Goal: Find contact information: Find contact information

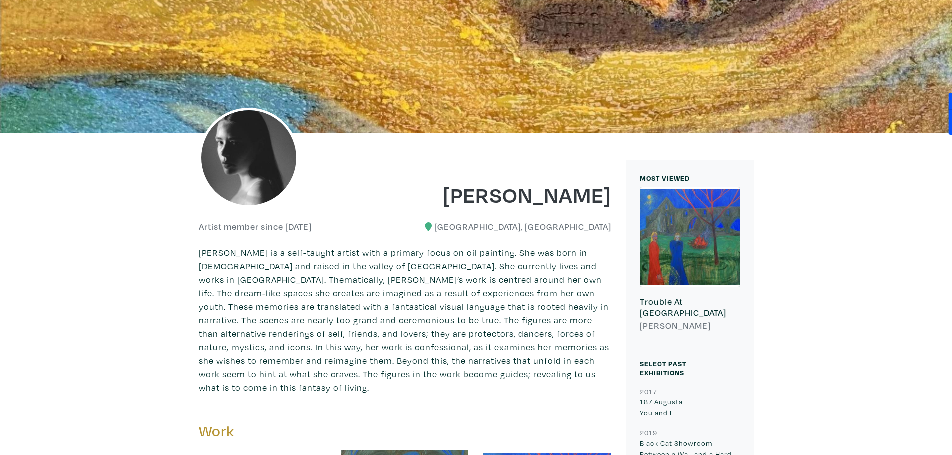
scroll to position [300, 0]
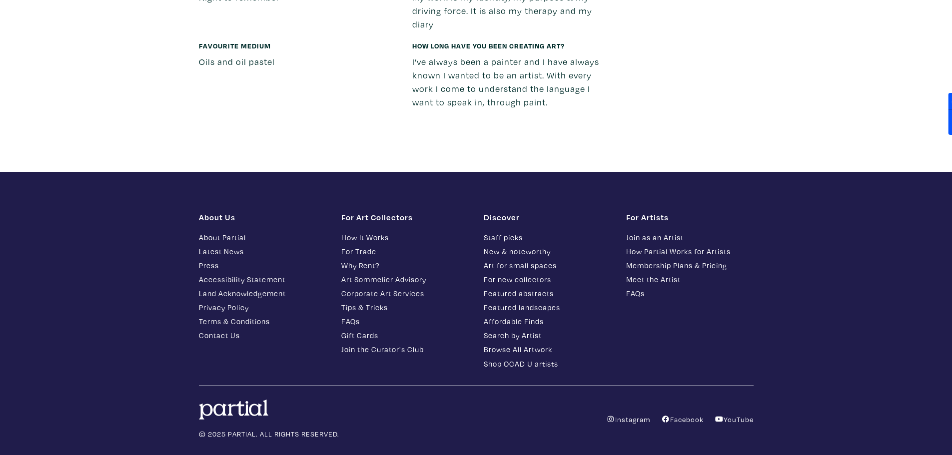
scroll to position [1752, 0]
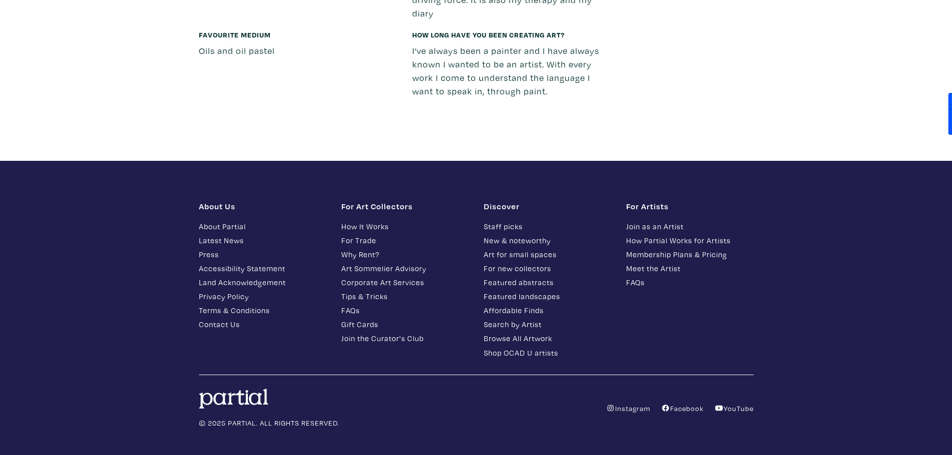
click at [644, 263] on link "Meet the Artist" at bounding box center [689, 268] width 127 height 11
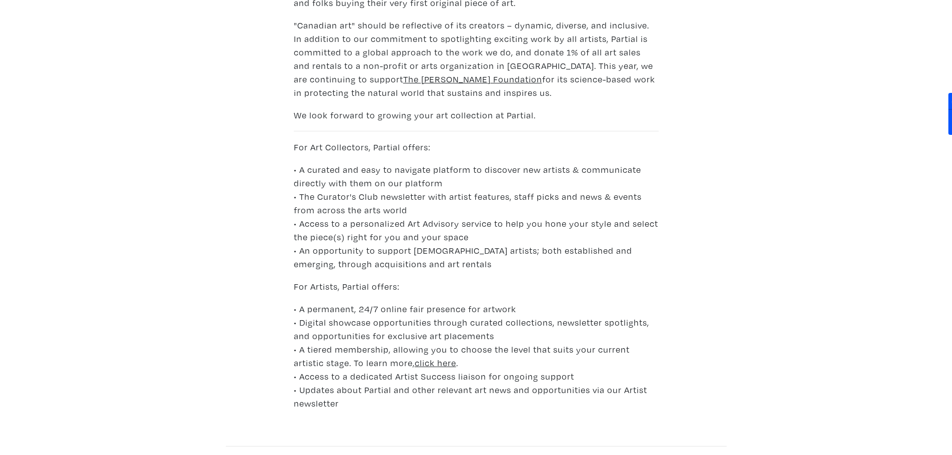
scroll to position [965, 0]
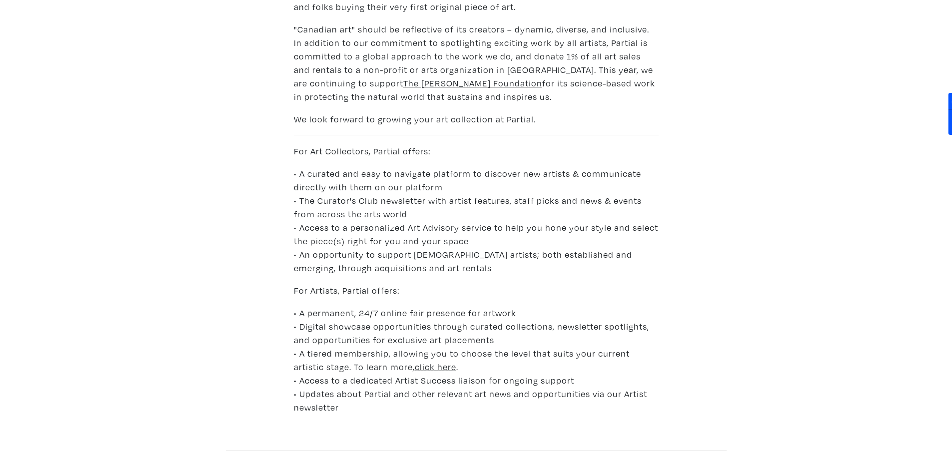
drag, startPoint x: 530, startPoint y: 118, endPoint x: 462, endPoint y: 132, distance: 68.9
copy link "[DOMAIN_NAME]"
drag, startPoint x: 528, startPoint y: 118, endPoint x: 437, endPoint y: 118, distance: 90.9
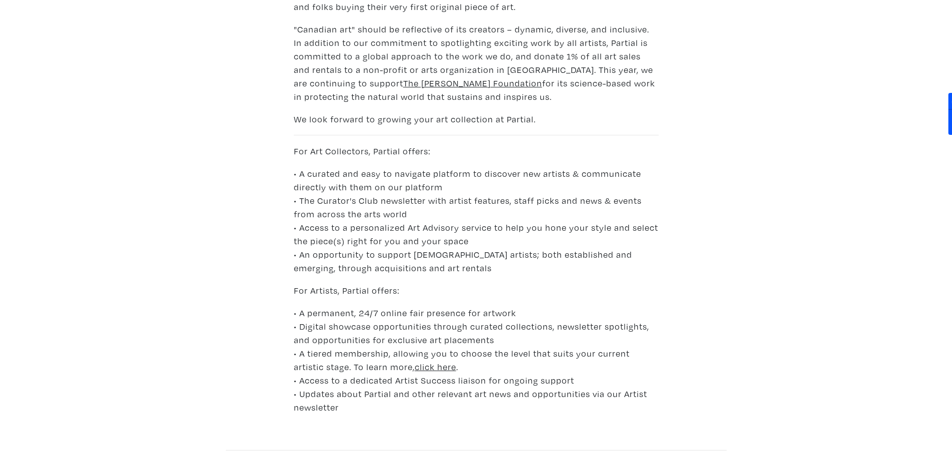
copy link "[EMAIL_ADDRESS][DOMAIN_NAME]"
drag, startPoint x: 566, startPoint y: 264, endPoint x: 450, endPoint y: 269, distance: 115.5
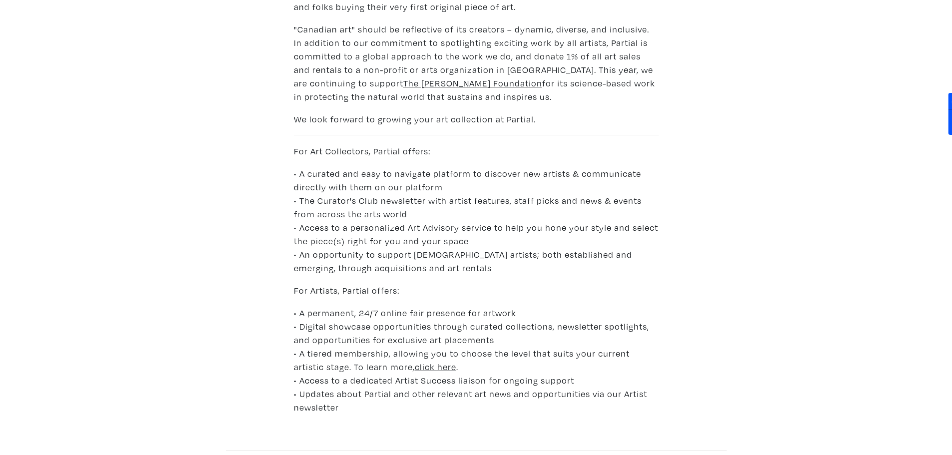
copy div "647) 424-4ART (4278)"
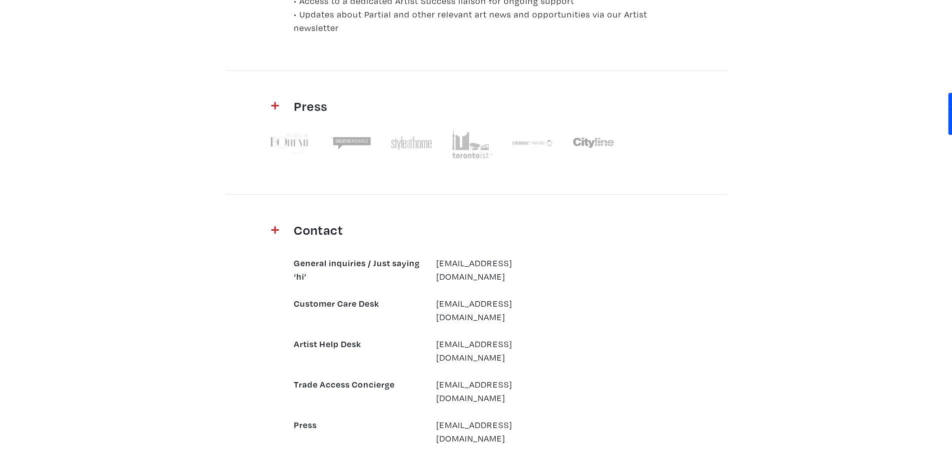
scroll to position [1362, 0]
